Goal: Transaction & Acquisition: Obtain resource

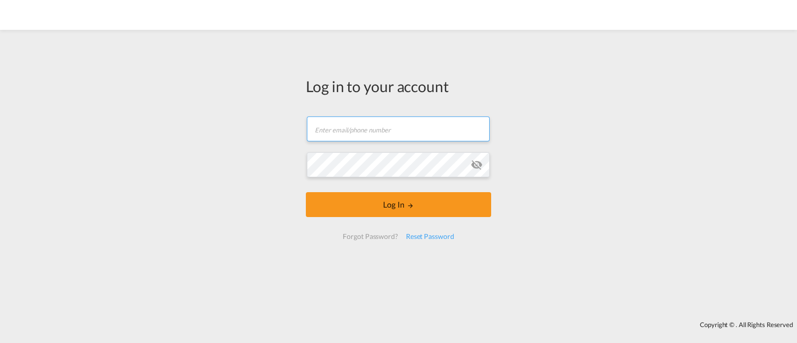
type input "[EMAIL_ADDRESS][DOMAIN_NAME]"
click at [413, 122] on input "[EMAIL_ADDRESS][DOMAIN_NAME]" at bounding box center [398, 129] width 183 height 25
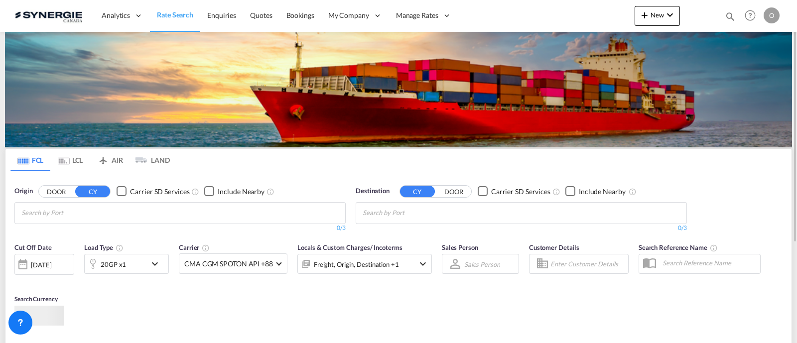
click at [725, 13] on md-icon "icon-magnify" at bounding box center [730, 16] width 11 height 11
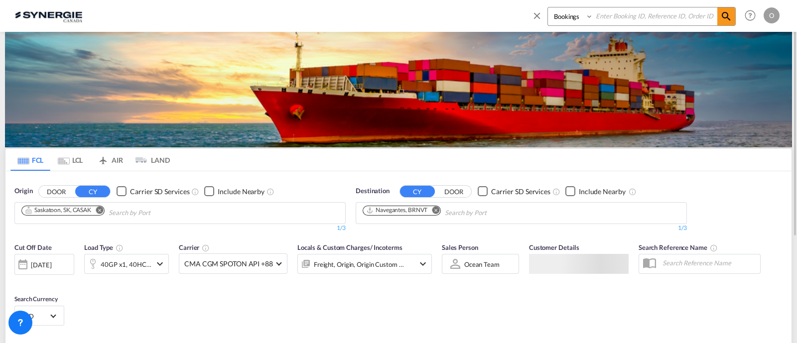
click at [585, 21] on select "Bookings Quotes Enquiries" at bounding box center [571, 16] width 47 height 18
select select "Quotes"
click at [548, 7] on select "Bookings Quotes Enquiries" at bounding box center [571, 16] width 47 height 18
click at [620, 12] on input at bounding box center [656, 15] width 124 height 17
paste input "SYC000012997"
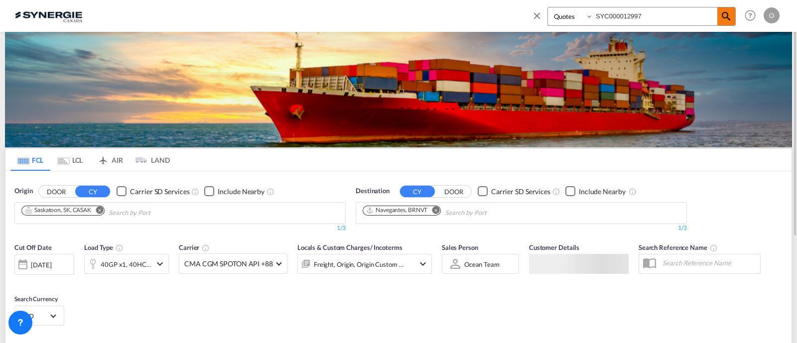
type input "SYC000012997"
click at [726, 17] on md-icon "icon-magnify" at bounding box center [727, 16] width 12 height 12
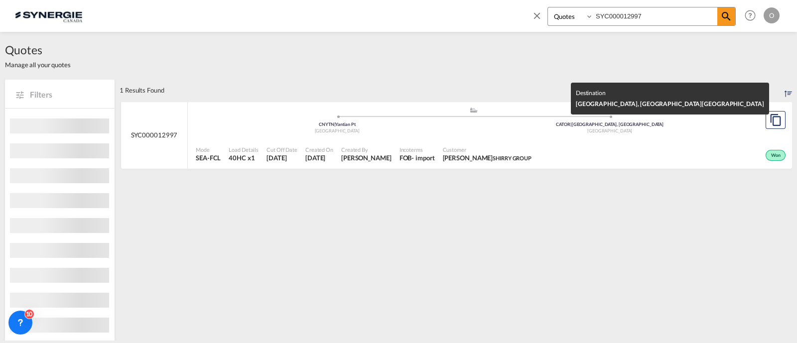
click at [530, 134] on div "Canada" at bounding box center [610, 131] width 273 height 6
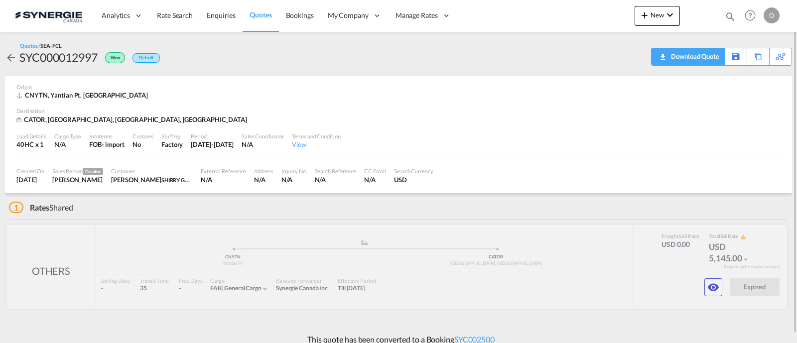
click at [718, 53] on div "Download Quote" at bounding box center [694, 56] width 51 height 16
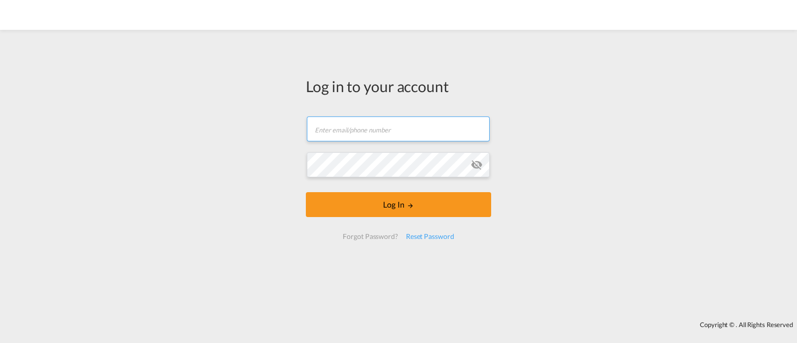
type input "[EMAIL_ADDRESS][DOMAIN_NAME]"
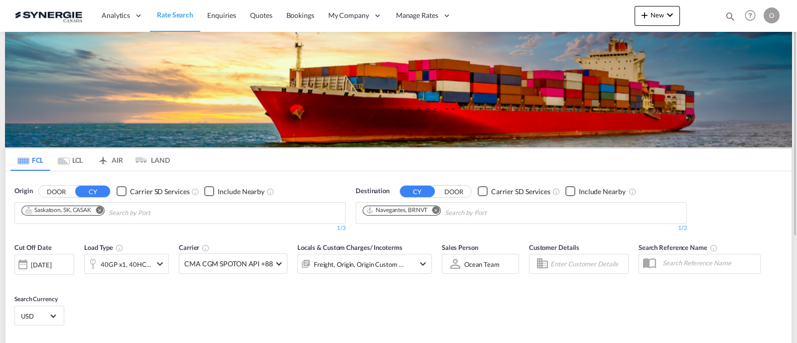
drag, startPoint x: 655, startPoint y: 0, endPoint x: 459, endPoint y: 16, distance: 197.5
click at [459, 16] on div "Analytics Reports Dashboard Rate Search Enquiries Quotes Bookings" at bounding box center [399, 15] width 768 height 31
click at [728, 16] on md-icon "icon-magnify" at bounding box center [730, 16] width 11 height 11
